Goal: Task Accomplishment & Management: Complete application form

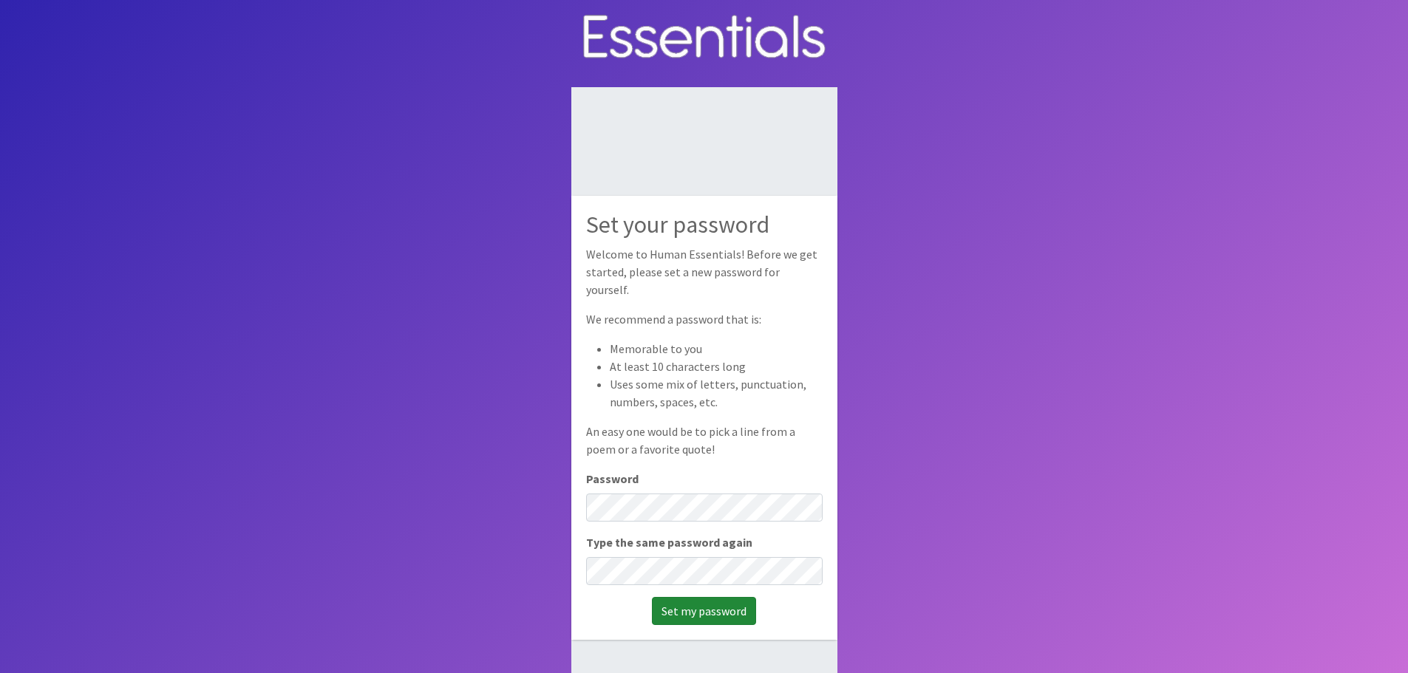
click at [698, 602] on input "Set my password" at bounding box center [704, 611] width 104 height 28
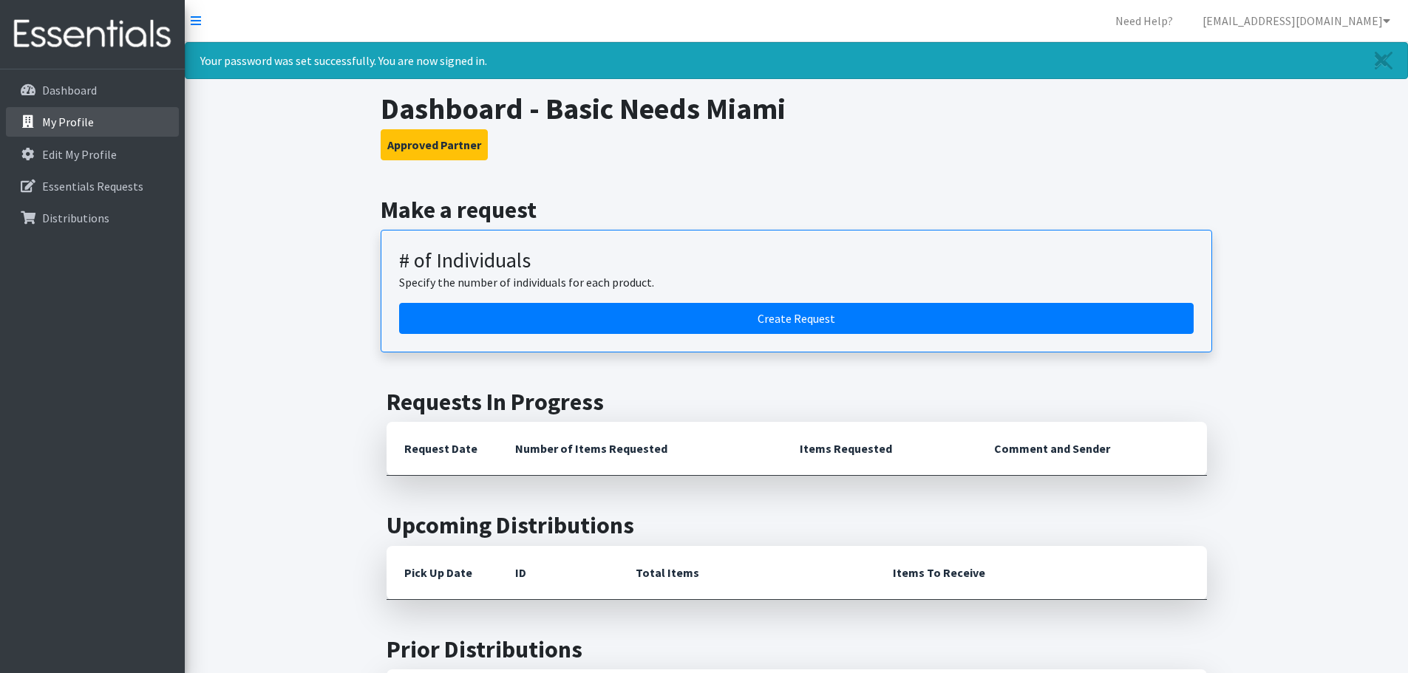
click at [83, 123] on p "My Profile" at bounding box center [68, 122] width 52 height 15
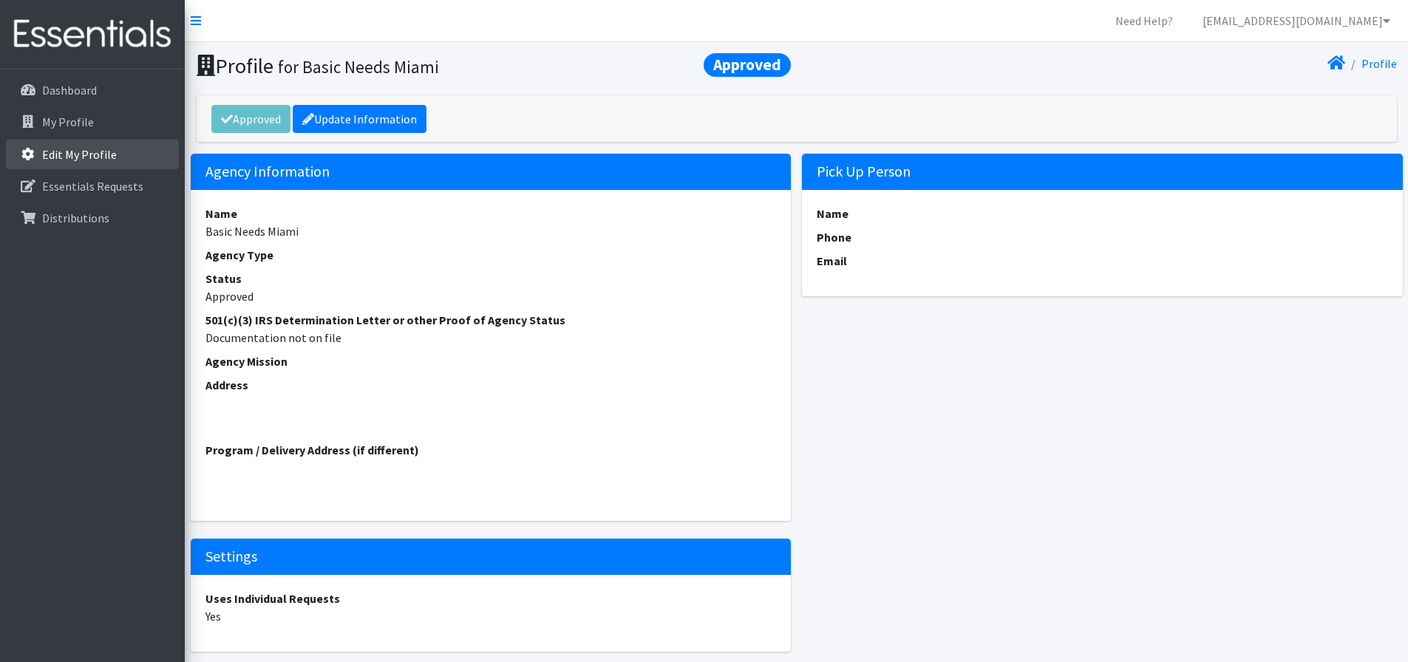
click at [69, 153] on p "Edit My Profile" at bounding box center [79, 154] width 75 height 15
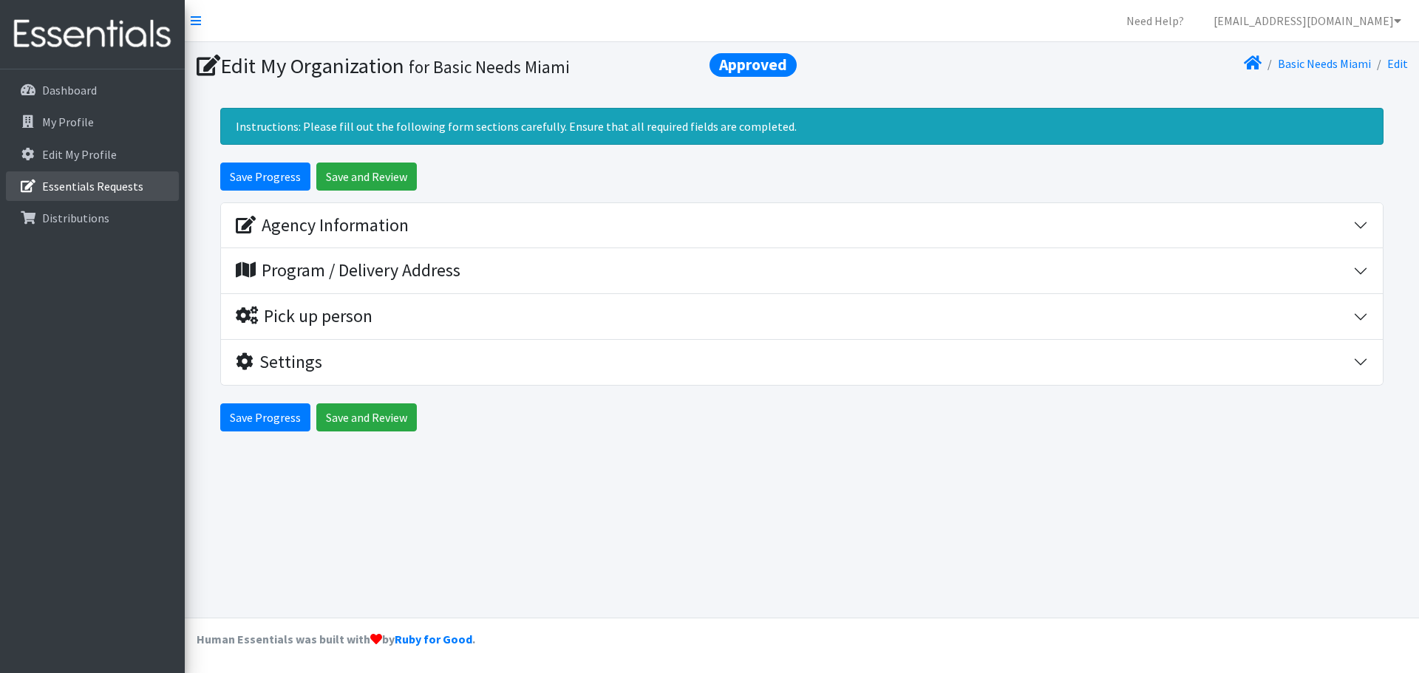
click at [72, 189] on p "Essentials Requests" at bounding box center [92, 186] width 101 height 15
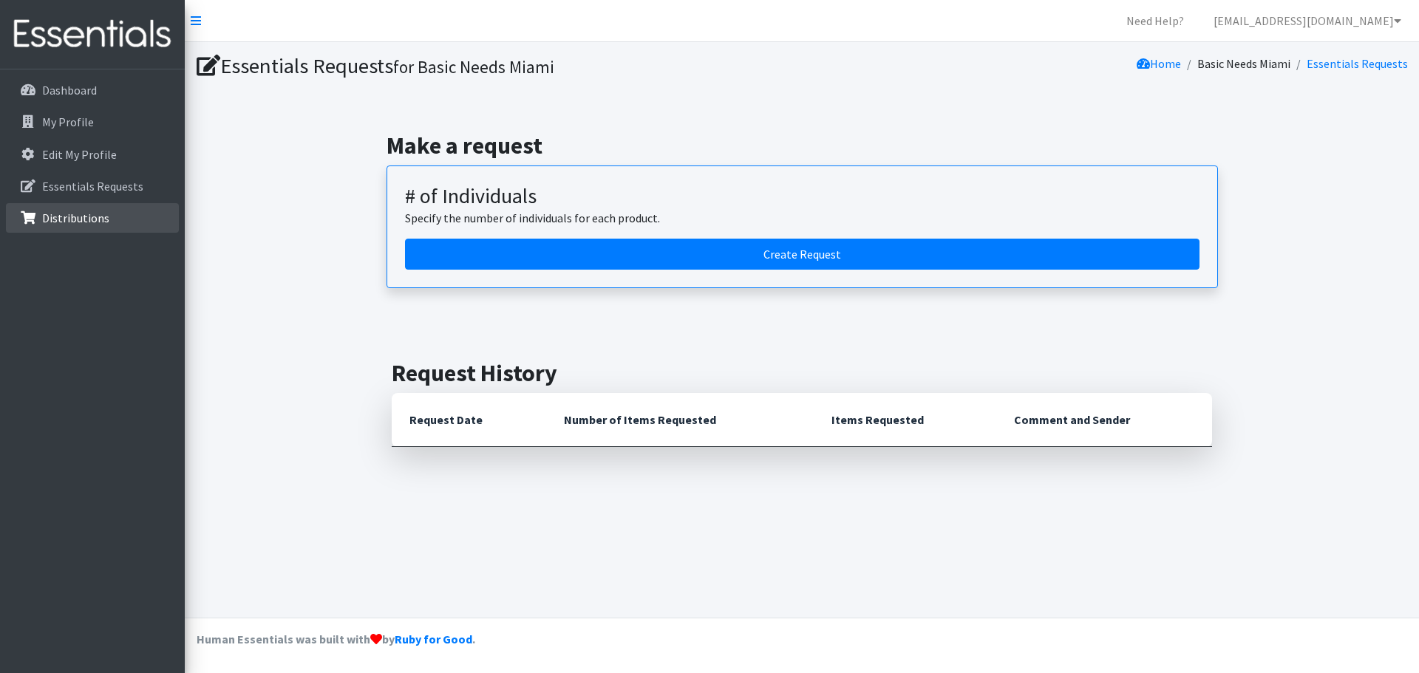
click at [72, 216] on p "Distributions" at bounding box center [75, 218] width 67 height 15
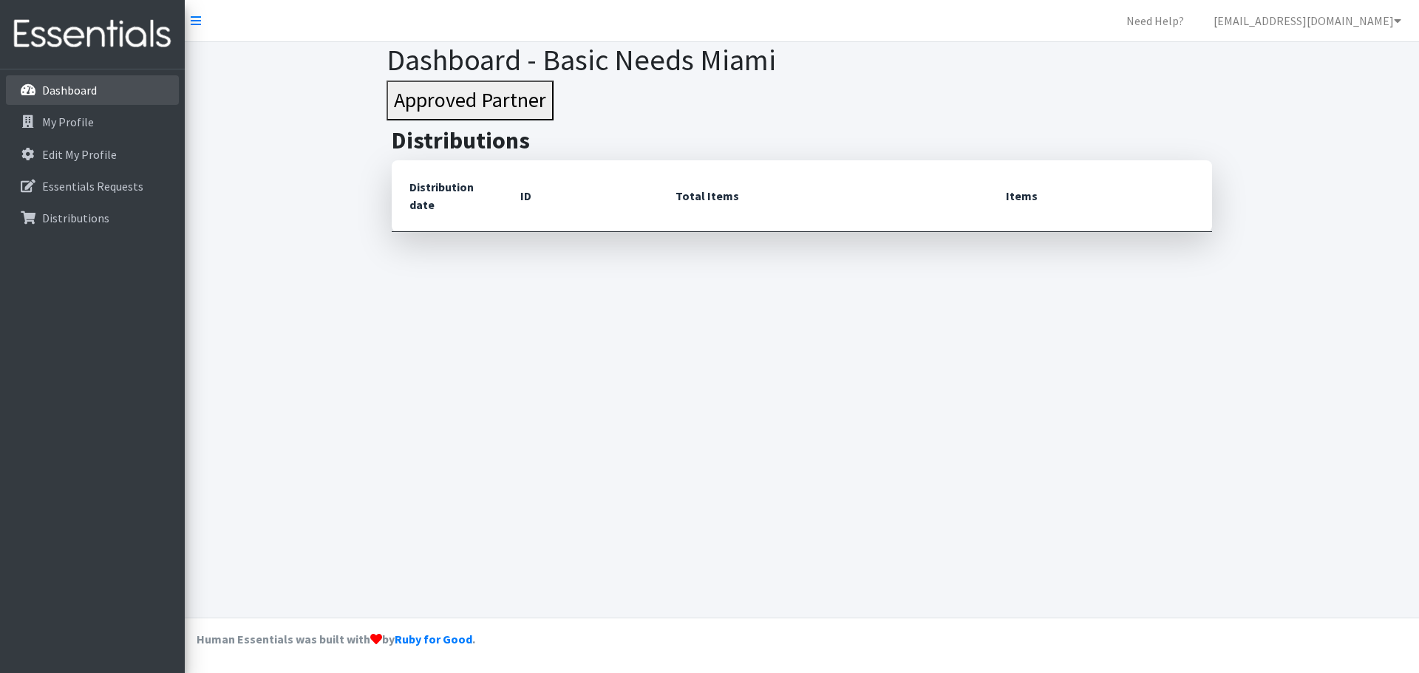
click at [71, 89] on p "Dashboard" at bounding box center [69, 90] width 55 height 15
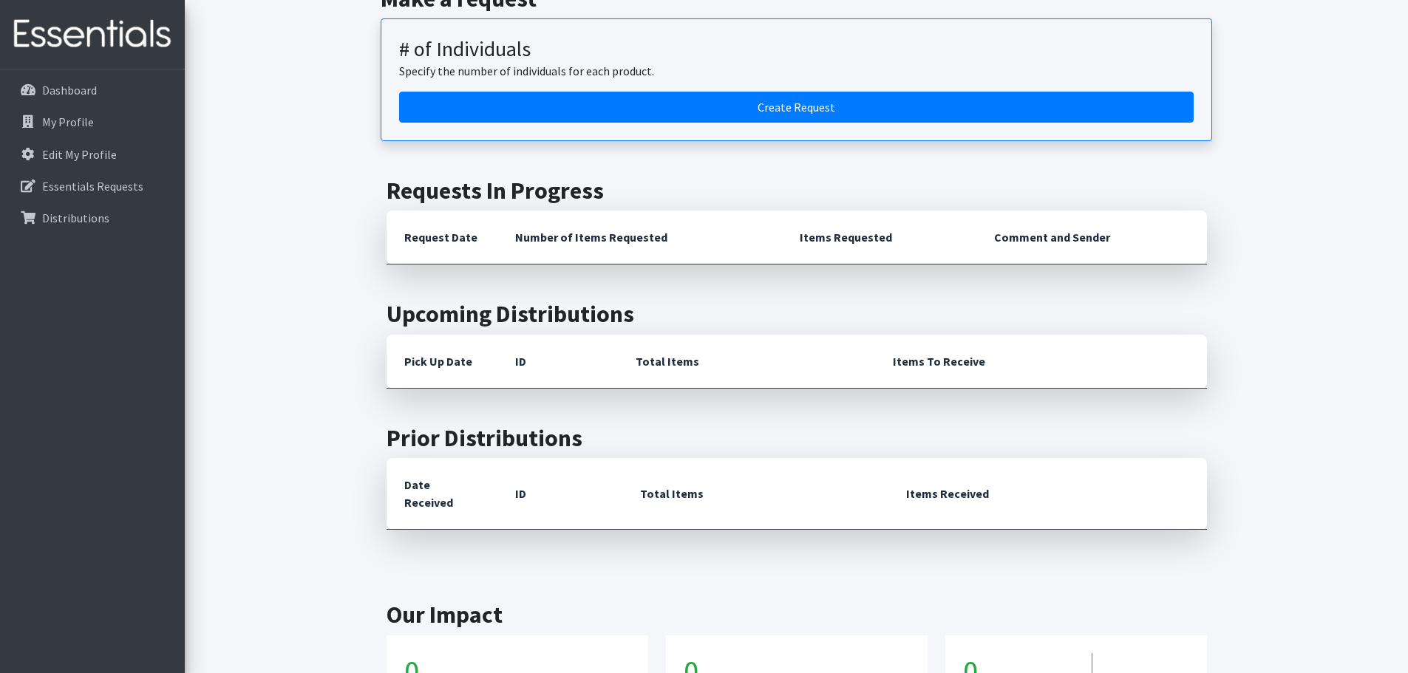
scroll to position [144, 0]
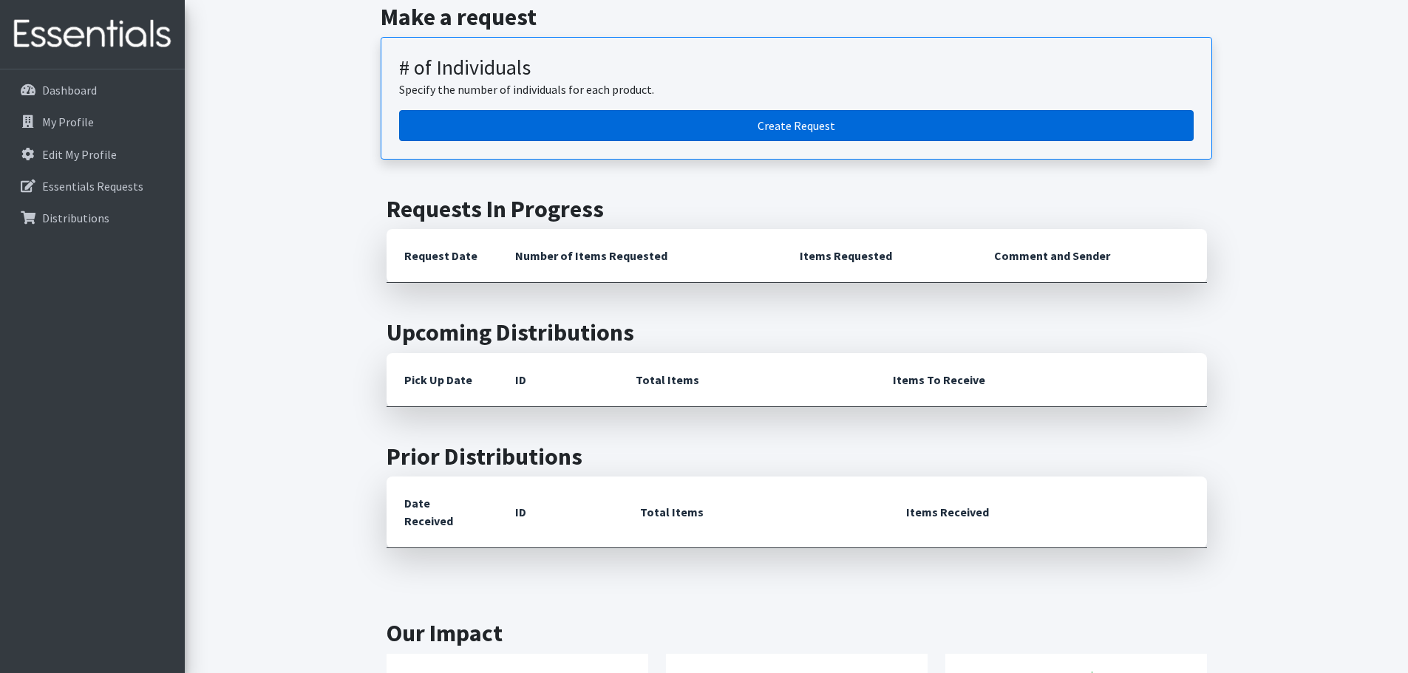
click at [820, 128] on link "Create Request" at bounding box center [796, 125] width 794 height 31
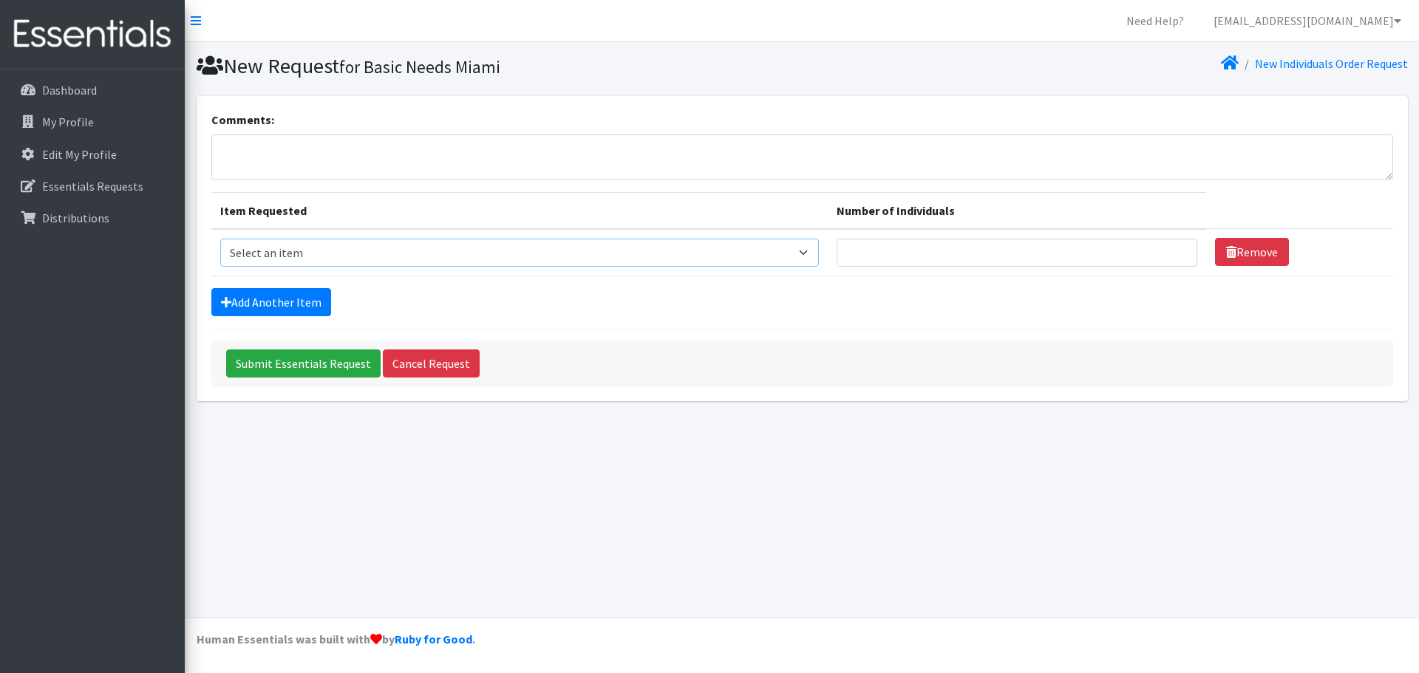
click at [819, 253] on select "Select an item # - Total number of kids being served with this order: Adult Clo…" at bounding box center [519, 253] width 599 height 28
click at [817, 249] on select "Select an item # - Total number of kids being served with this order: Adult Clo…" at bounding box center [519, 253] width 599 height 28
click at [68, 91] on p "Dashboard" at bounding box center [69, 90] width 55 height 15
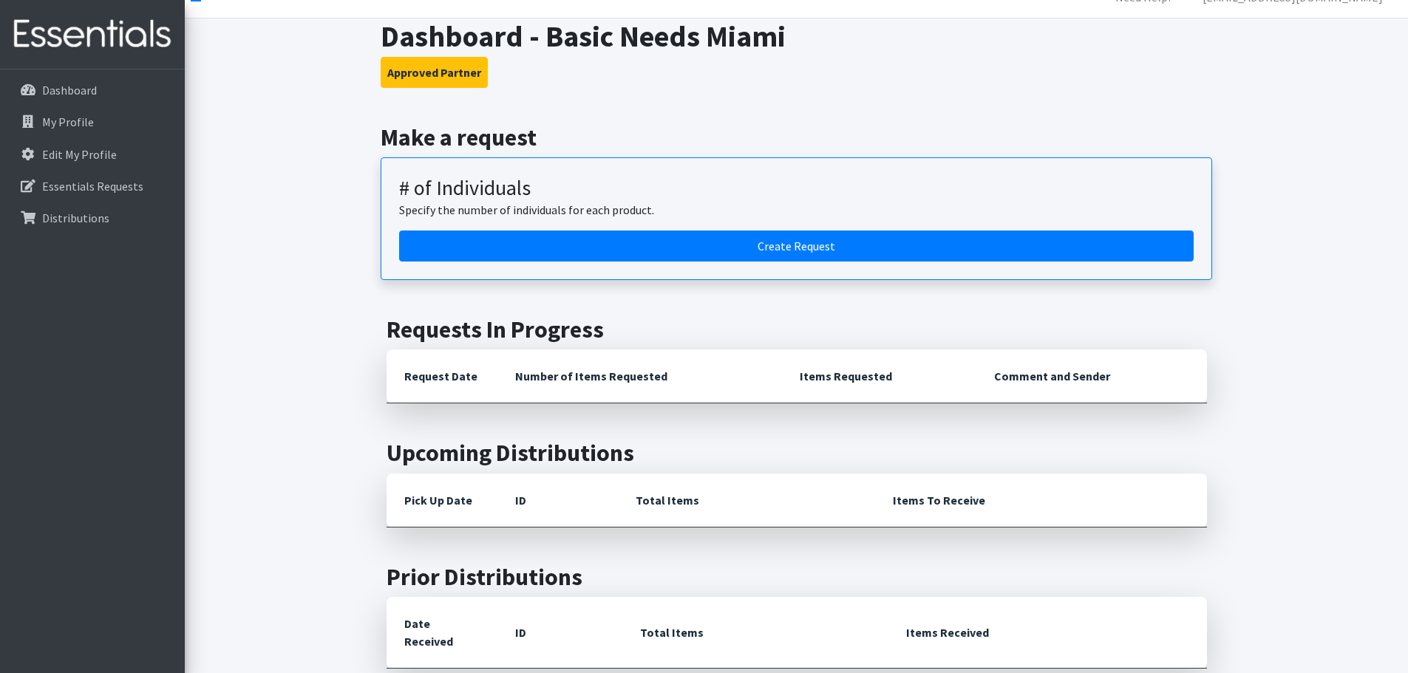
scroll to position [20, 0]
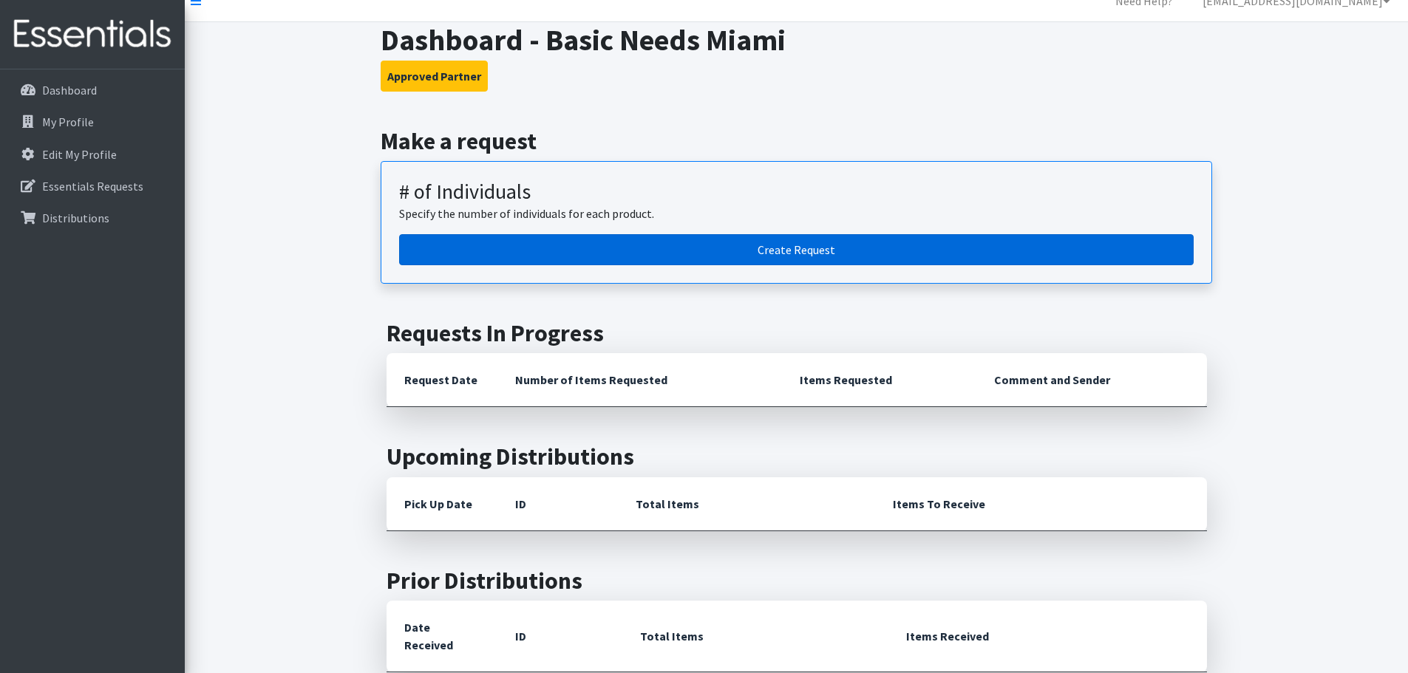
click at [776, 251] on link "Create Request" at bounding box center [796, 249] width 794 height 31
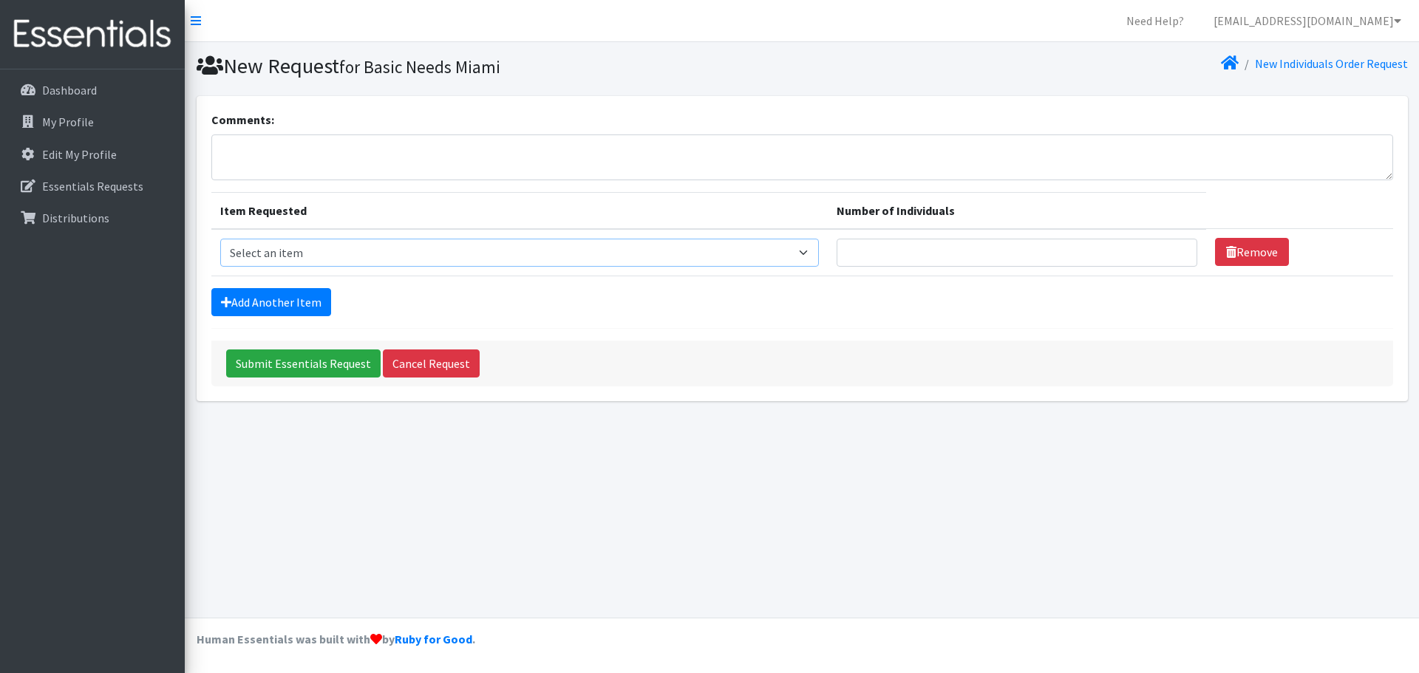
click at [812, 253] on select "Select an item # - Total number of kids being served with this order: Adult Clo…" at bounding box center [519, 253] width 599 height 28
click at [816, 256] on select "Select an item # - Total number of kids being served with this order: Adult Clo…" at bounding box center [519, 253] width 599 height 28
click at [501, 161] on textarea "Comments:" at bounding box center [802, 157] width 1182 height 46
click at [815, 251] on select "Select an item # - Total number of kids being served with this order: Adult Clo…" at bounding box center [519, 253] width 599 height 28
click at [814, 251] on select "Select an item # - Total number of kids being served with this order: Adult Clo…" at bounding box center [519, 253] width 599 height 28
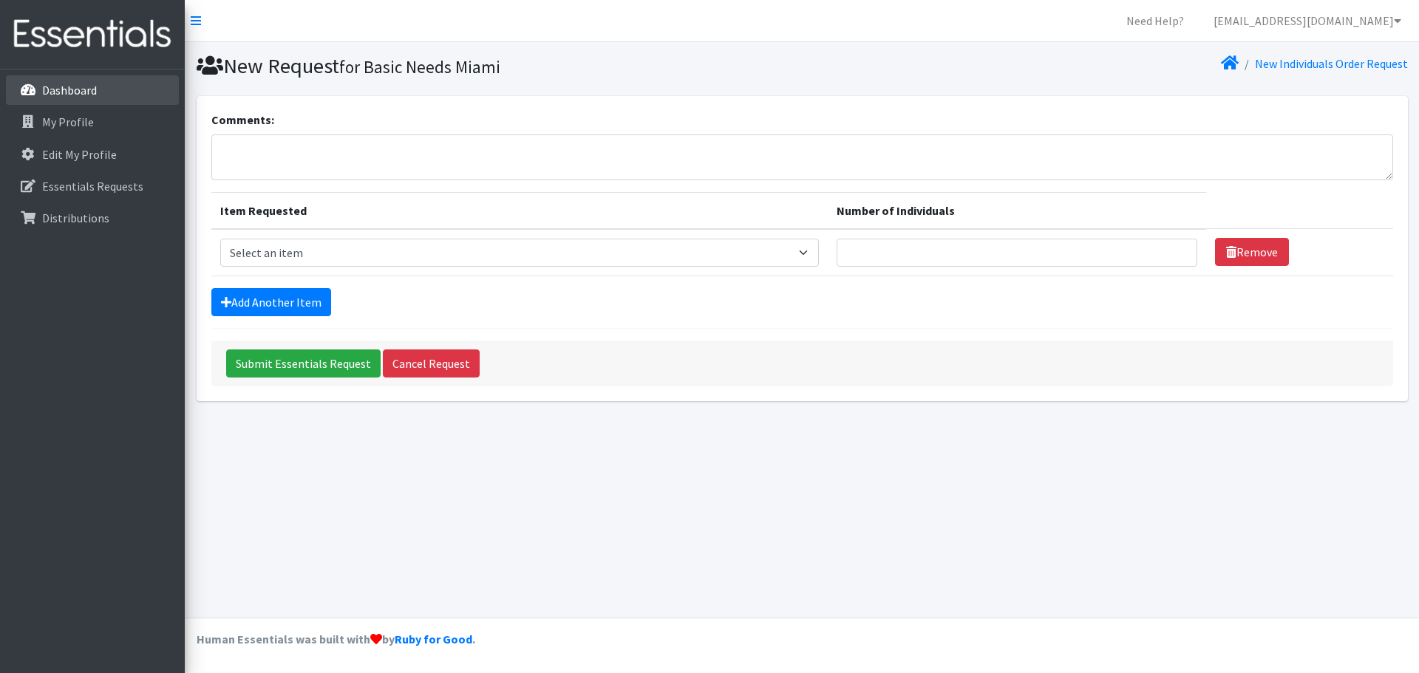
click at [89, 89] on p "Dashboard" at bounding box center [69, 90] width 55 height 15
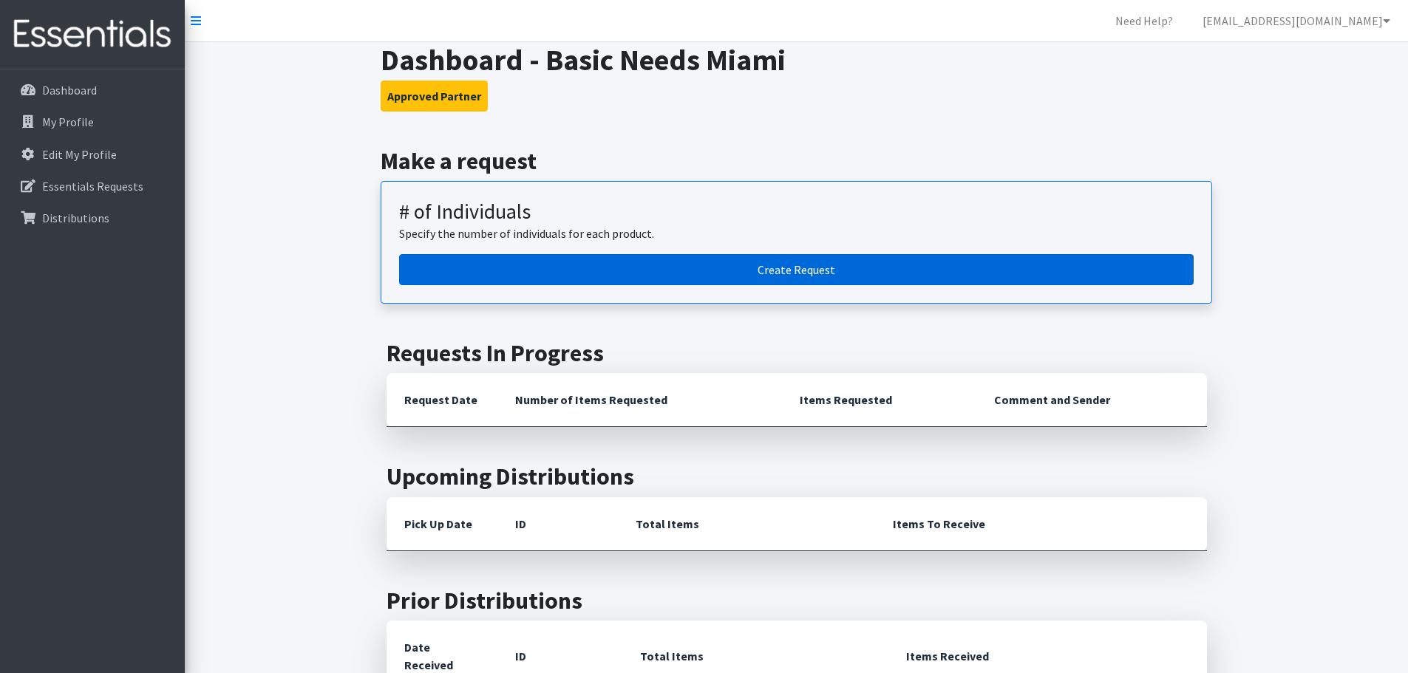
click at [785, 275] on link "Create Request" at bounding box center [796, 269] width 794 height 31
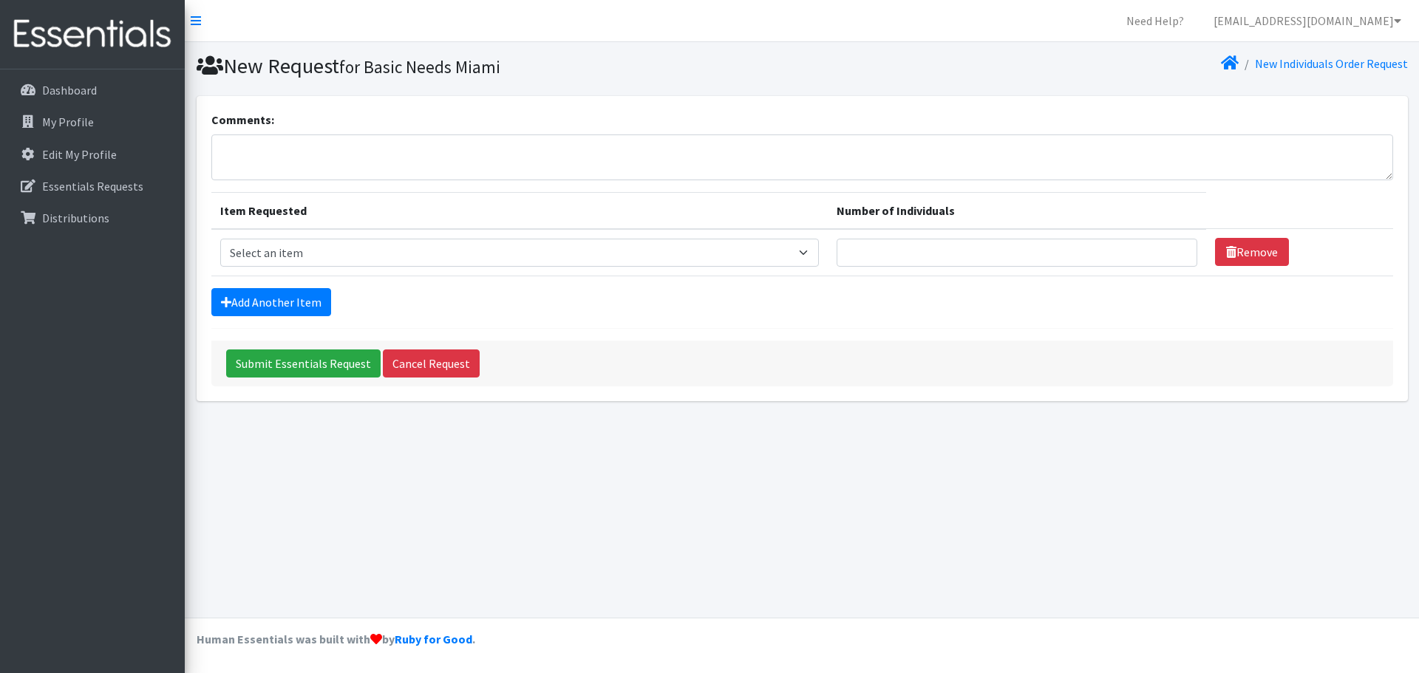
click at [901, 209] on th "Number of Individuals" at bounding box center [1017, 210] width 378 height 37
click at [914, 245] on input "Number of Individuals" at bounding box center [1017, 253] width 361 height 28
click at [728, 260] on select "Select an item # - Total number of kids being served with this order: Adult Clo…" at bounding box center [519, 253] width 599 height 28
click at [923, 285] on form "Comments: Item Requested Number of Individuals Item Requested Select an item # …" at bounding box center [802, 249] width 1182 height 276
click at [890, 252] on input "46" at bounding box center [1017, 253] width 361 height 28
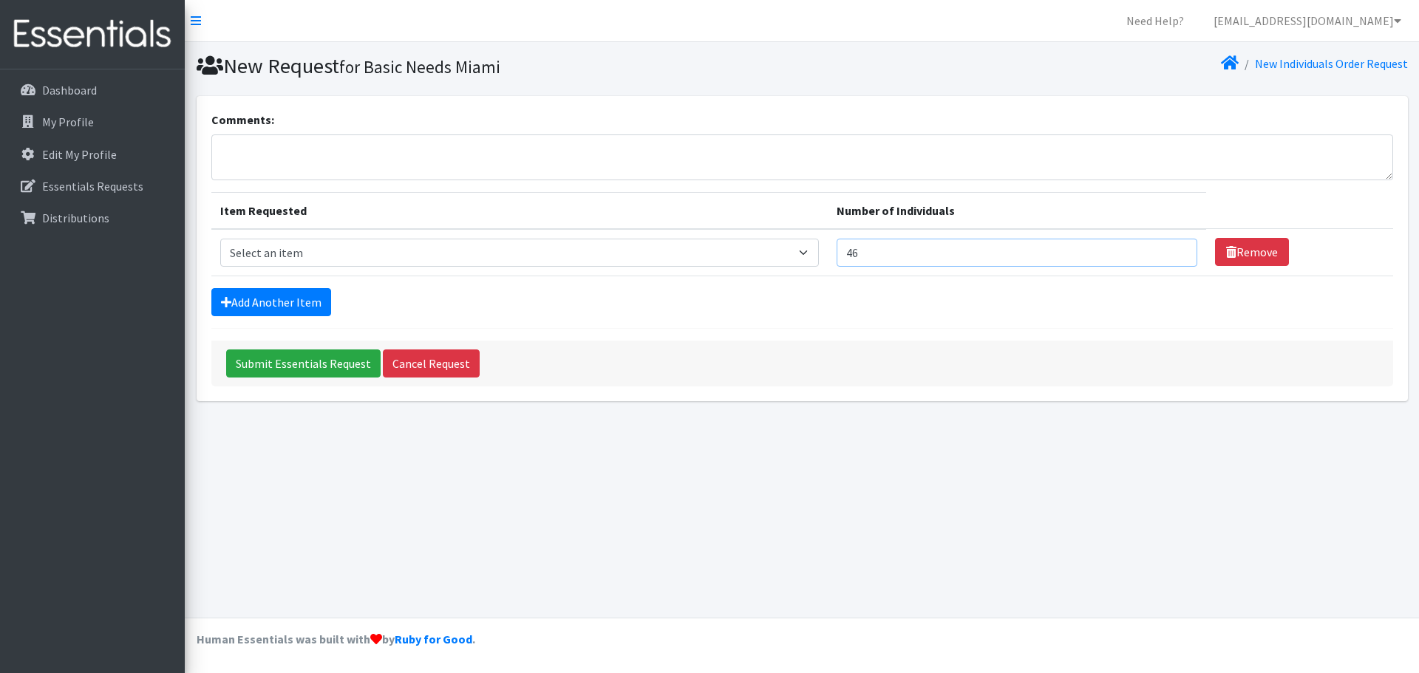
type input "4"
